Goal: Browse casually

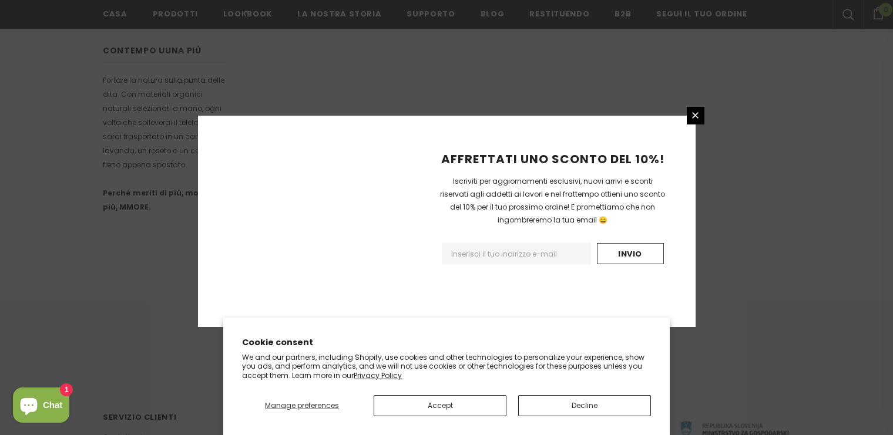
scroll to position [769, 0]
